Goal: Understand process/instructions: Learn about a topic

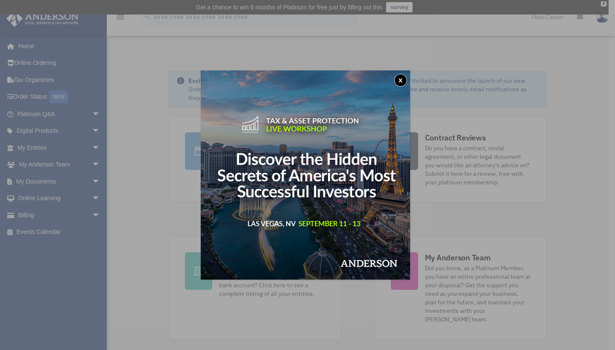
click at [191, 330] on div "x" at bounding box center [307, 175] width 615 height 350
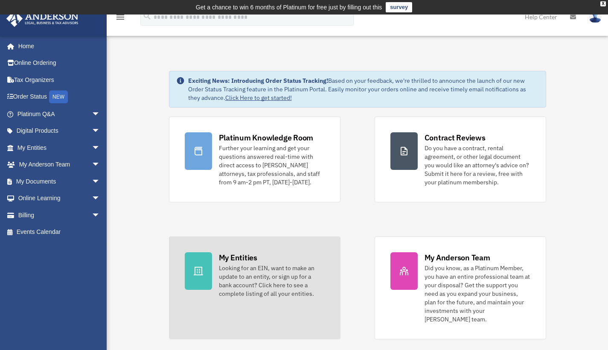
click at [206, 267] on div at bounding box center [198, 271] width 27 height 38
click at [231, 256] on div "My Entities" at bounding box center [238, 257] width 38 height 11
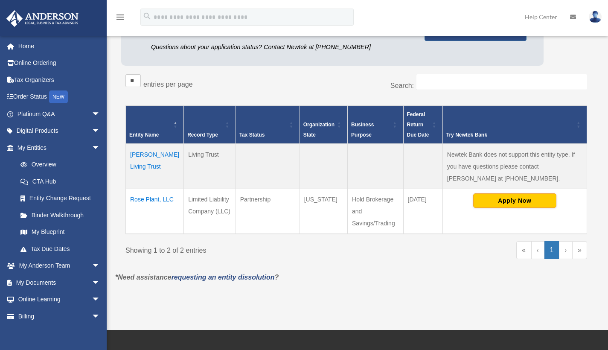
scroll to position [122, 0]
click at [246, 279] on link "requesting an entity dissolution" at bounding box center [223, 277] width 103 height 7
click at [42, 144] on link "My Entities arrow_drop_down" at bounding box center [59, 147] width 107 height 17
click at [47, 163] on link "Overview" at bounding box center [62, 164] width 101 height 17
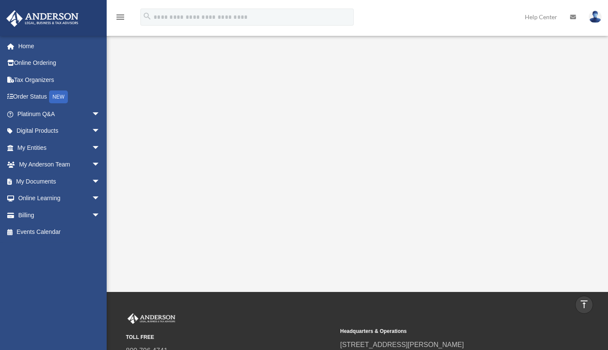
scroll to position [177, 0]
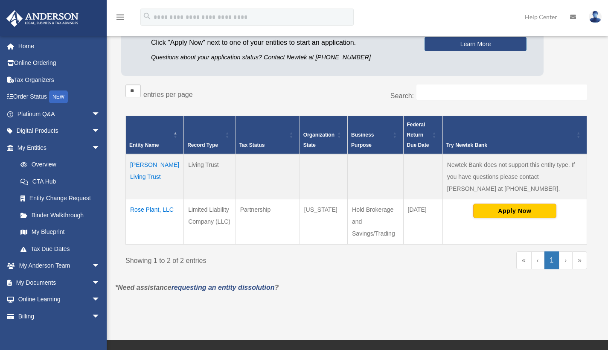
scroll to position [111, 0]
